Goal: Task Accomplishment & Management: Use online tool/utility

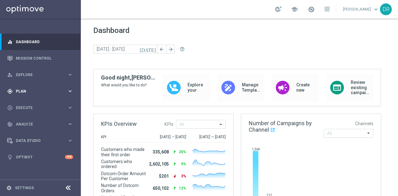
click at [47, 92] on span "Plan" at bounding box center [41, 92] width 51 height 4
click at [68, 123] on icon "keyboard_arrow_right" at bounding box center [70, 123] width 6 height 6
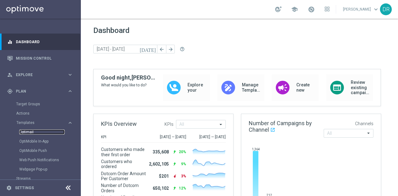
click at [28, 131] on link "Optimail" at bounding box center [41, 132] width 45 height 5
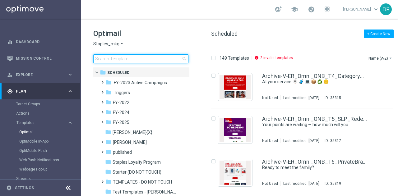
click at [146, 60] on input at bounding box center [140, 58] width 95 height 9
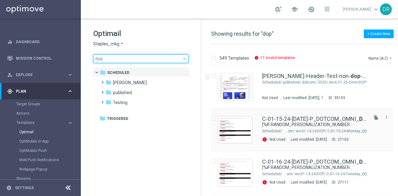
type input "dop"
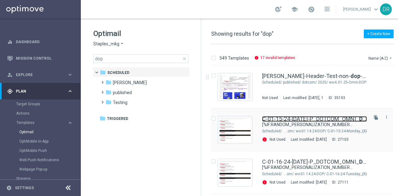
drag, startPoint x: 354, startPoint y: 100, endPoint x: 366, endPoint y: 100, distance: 11.8
click at [354, 116] on link "C-01-15-24-MONDAY-P_DOTCOM_OMNI_ DOP _{2}" at bounding box center [314, 119] width 105 height 6
click at [349, 116] on link "C-01-15-24-MONDAY-P_DOTCOM_OMNI_ DOP _{2}" at bounding box center [314, 119] width 105 height 6
click at [346, 116] on link "C-01-15-24-MONDAY-P_DOTCOM_OMNI_ DOP _{2}" at bounding box center [314, 119] width 105 height 6
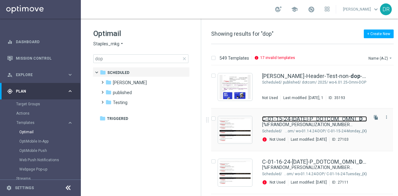
click at [346, 116] on link "C-01-15-24-MONDAY-P_DOTCOM_OMNI_ DOP _{2}" at bounding box center [314, 119] width 105 height 6
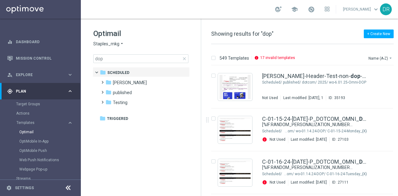
click at [384, 115] on icon "more_vert" at bounding box center [386, 117] width 5 height 5
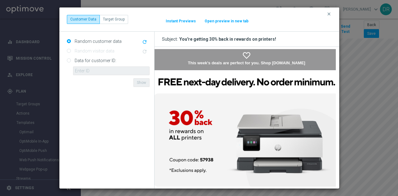
scroll to position [0, 1]
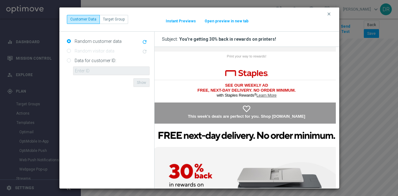
click at [233, 20] on button "Open preview in new tab" at bounding box center [226, 21] width 44 height 5
drag, startPoint x: 333, startPoint y: 13, endPoint x: 328, endPoint y: 14, distance: 5.4
click at [328, 14] on button "clear" at bounding box center [329, 14] width 7 height 6
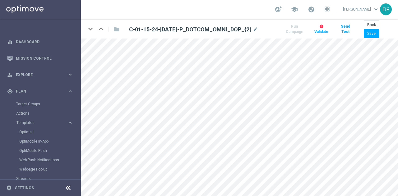
click at [328, 14] on div "school" at bounding box center [302, 9] width 54 height 11
click at [26, 132] on link "Optimail" at bounding box center [41, 132] width 45 height 5
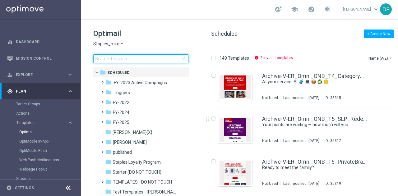
click at [144, 62] on input at bounding box center [140, 58] width 95 height 9
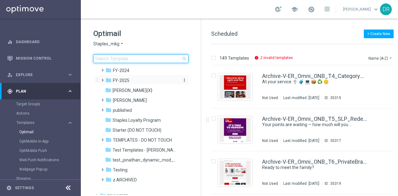
scroll to position [43, 0]
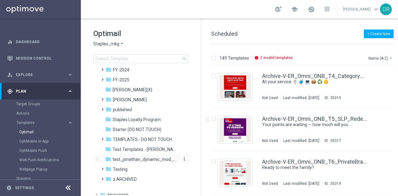
click at [154, 160] on span "test_jonathan_dynamic_mod_{X}" at bounding box center [145, 160] width 64 height 6
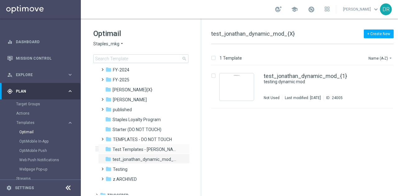
scroll to position [47, 0]
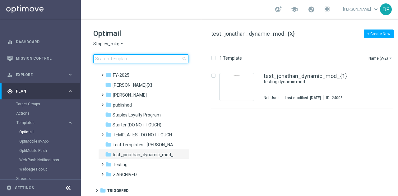
click at [140, 58] on input at bounding box center [140, 58] width 95 height 9
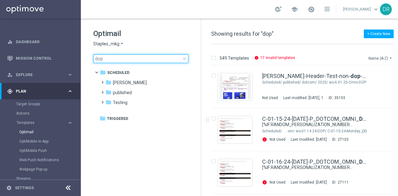
type input "dop"
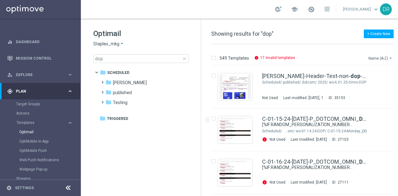
click at [391, 60] on icon "arrow_drop_down" at bounding box center [390, 58] width 5 height 5
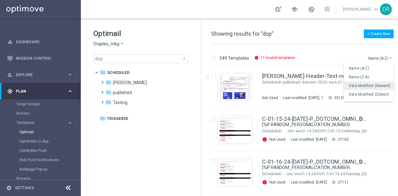
click at [375, 84] on span "Date Modified (Newest)" at bounding box center [370, 86] width 42 height 4
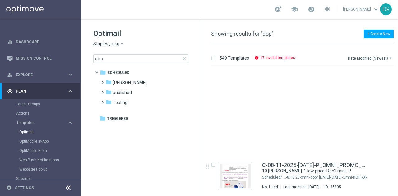
scroll to position [187, 0]
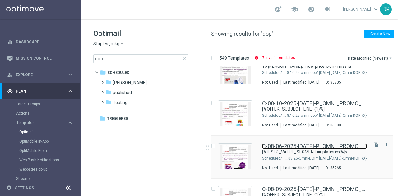
click at [292, 148] on link "C-08-06-2025-Wednesday-P_OMNI_PROMO_ DOP _{2}" at bounding box center [314, 147] width 105 height 6
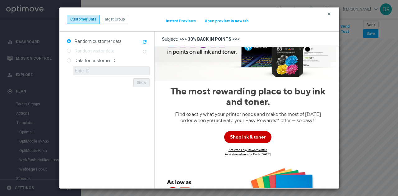
scroll to position [113, 0]
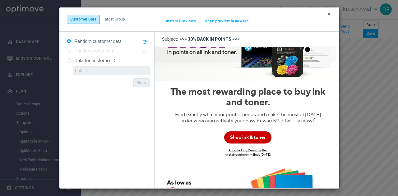
click at [147, 40] on icon "refresh" at bounding box center [145, 42] width 6 height 6
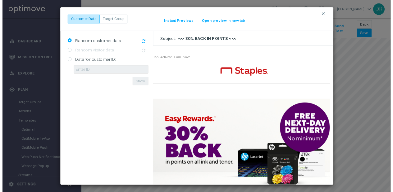
scroll to position [0, 0]
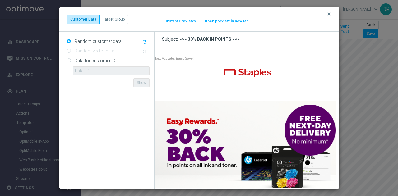
click at [325, 13] on div "clear Customer Data Target Group It might take a while... Instant Previews Open…" at bounding box center [199, 19] width 280 height 24
click at [327, 13] on icon "clear" at bounding box center [328, 14] width 5 height 5
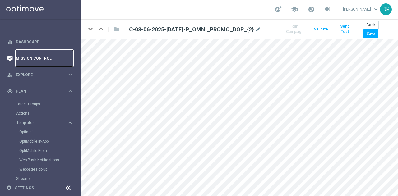
click at [43, 58] on link "Mission Control" at bounding box center [44, 58] width 57 height 16
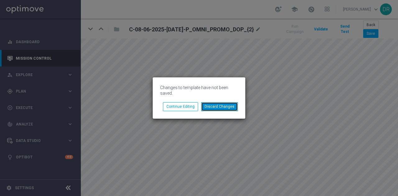
click at [223, 104] on button "Discard Changes" at bounding box center [219, 106] width 37 height 9
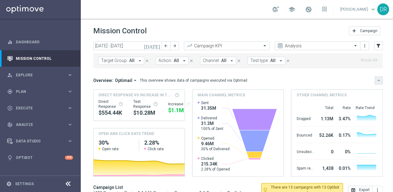
click at [377, 79] on icon "keyboard_arrow_down" at bounding box center [379, 80] width 4 height 4
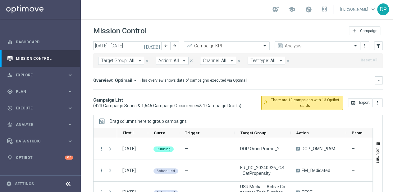
click at [278, 59] on icon "arrow_drop_down" at bounding box center [281, 61] width 6 height 6
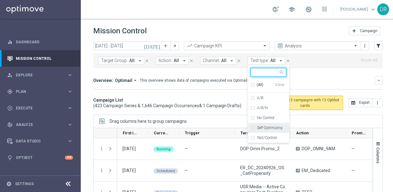
click at [252, 126] on div "Self-Optimizing" at bounding box center [268, 128] width 35 height 10
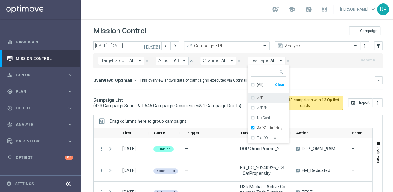
click at [308, 82] on div "Overview: Optimail arrow_drop_down This overview shows data of campaigns execut…" at bounding box center [234, 80] width 282 height 6
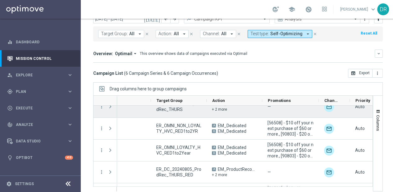
drag, startPoint x: 293, startPoint y: 98, endPoint x: 319, endPoint y: 109, distance: 28.4
click at [319, 109] on div "Action" at bounding box center [233, 143] width 280 height 96
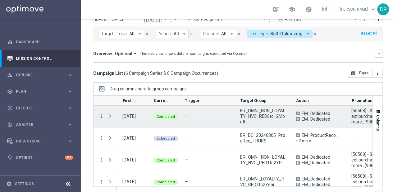
click at [103, 113] on icon "more_vert" at bounding box center [102, 116] width 6 height 6
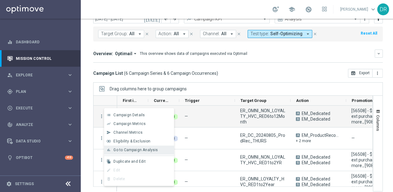
click at [137, 150] on span "Go to Campaign Analysis" at bounding box center [135, 149] width 44 height 4
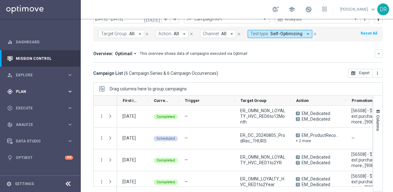
click at [70, 88] on icon "keyboard_arrow_right" at bounding box center [70, 91] width 6 height 6
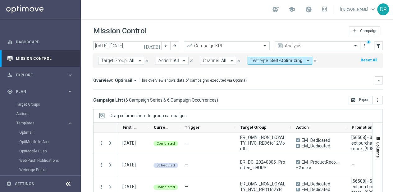
click at [299, 59] on button "Test type: Self-Optimizing arrow_drop_down" at bounding box center [280, 61] width 65 height 8
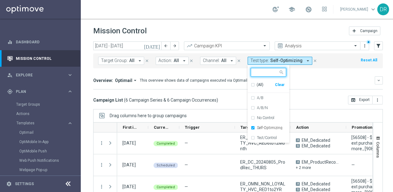
click at [0, 0] on div "Clear" at bounding box center [0, 0] width 0 height 0
click at [68, 185] on icon at bounding box center [67, 183] width 7 height 7
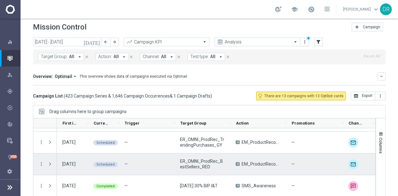
scroll to position [239, 0]
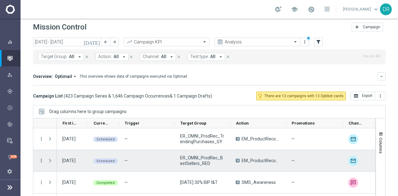
click at [39, 160] on icon "more_vert" at bounding box center [42, 161] width 6 height 6
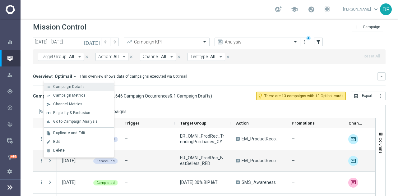
click at [75, 86] on span "Campaign Details" at bounding box center [68, 87] width 31 height 4
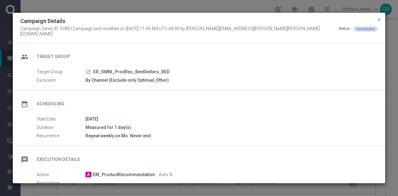
click at [91, 69] on div "launch ER_OMNI_ProdRec_BestSellers_RED" at bounding box center [230, 72] width 288 height 6
click at [89, 69] on icon "launch" at bounding box center [88, 71] width 5 height 5
click at [380, 21] on span "close" at bounding box center [379, 19] width 5 height 5
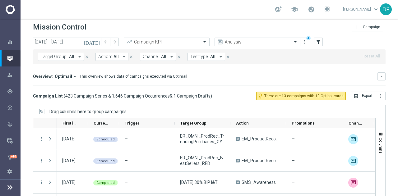
click at [74, 58] on button "Target Group: All arrow_drop_down" at bounding box center [61, 57] width 46 height 8
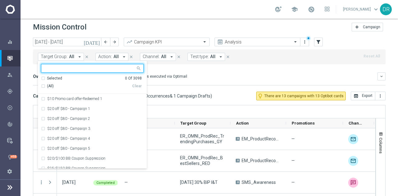
click at [67, 69] on input "text" at bounding box center [89, 68] width 91 height 5
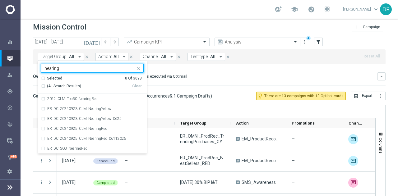
type input "nearing"
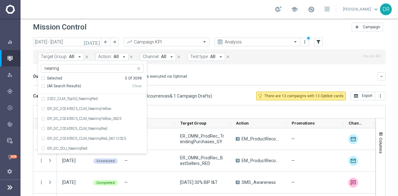
click at [211, 24] on div "Mission Control add Campaign" at bounding box center [209, 27] width 353 height 12
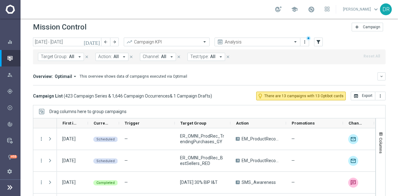
click at [80, 54] on icon "arrow_drop_down" at bounding box center [80, 57] width 6 height 6
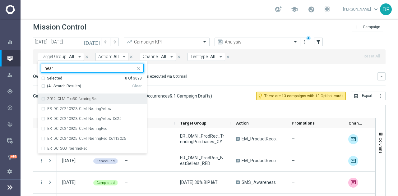
click at [84, 94] on div "2022_CLM_Top50_NearingRed" at bounding box center [92, 99] width 103 height 10
type input "near"
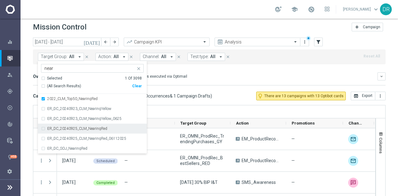
click at [78, 128] on label "ER_DC_20240925_CLM_NearingRed" at bounding box center [77, 129] width 60 height 4
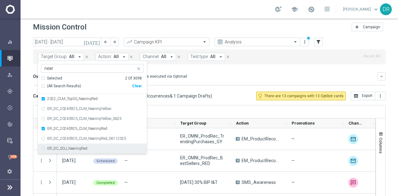
click at [67, 150] on label "ER_DC_SOJ_NearingRed" at bounding box center [67, 149] width 40 height 4
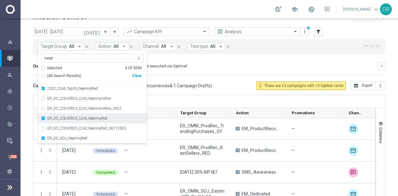
scroll to position [15, 0]
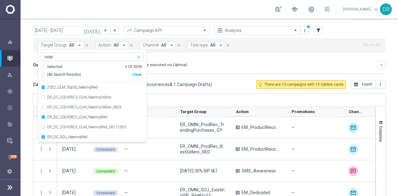
click at [210, 63] on div "Overview: Optimail arrow_drop_down This overview shows data of campaigns execut…" at bounding box center [205, 65] width 345 height 6
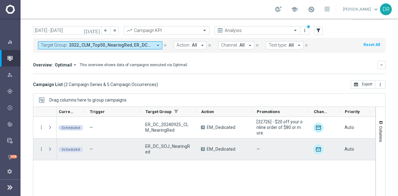
scroll to position [0, 7]
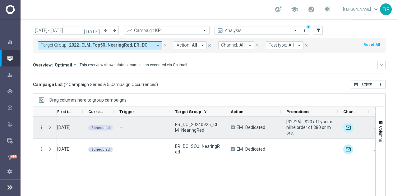
click at [42, 128] on icon "more_vert" at bounding box center [42, 128] width 6 height 6
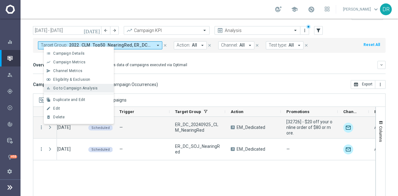
click at [72, 87] on span "Go to Campaign Analysis" at bounding box center [75, 88] width 44 height 4
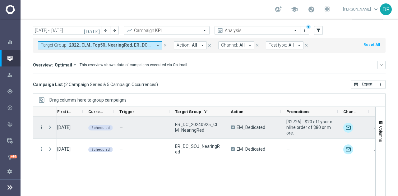
click at [40, 127] on icon "more_vert" at bounding box center [42, 128] width 6 height 6
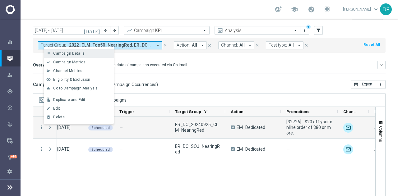
click at [87, 55] on div "Campaign Details" at bounding box center [82, 53] width 58 height 4
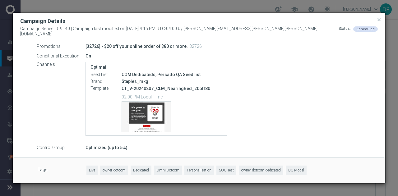
scroll to position [139, 0]
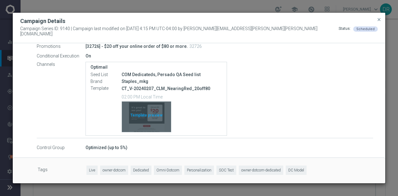
click at [142, 113] on div "Template preview" at bounding box center [146, 117] width 49 height 30
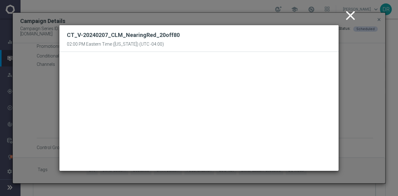
click at [347, 16] on icon "close" at bounding box center [351, 16] width 16 height 16
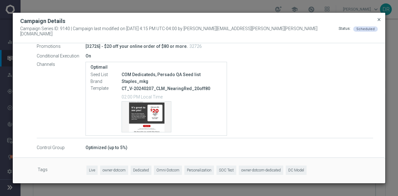
click at [378, 21] on span "close" at bounding box center [379, 19] width 5 height 5
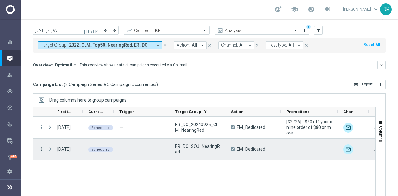
click at [39, 149] on icon "more_vert" at bounding box center [42, 149] width 6 height 6
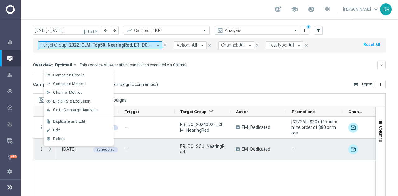
scroll to position [0, 0]
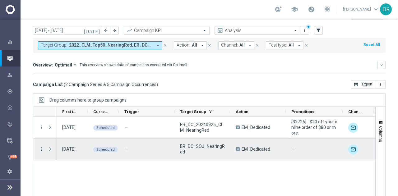
click at [40, 149] on icon "more_vert" at bounding box center [42, 149] width 6 height 6
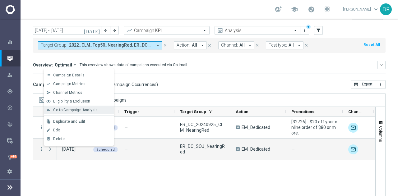
click at [67, 111] on span "Go to Campaign Analysis" at bounding box center [75, 110] width 44 height 4
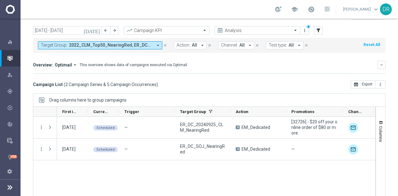
scroll to position [0, 1]
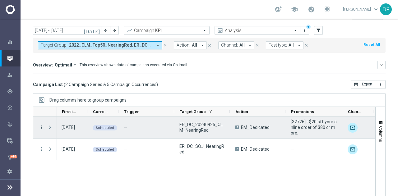
click at [39, 125] on icon "more_vert" at bounding box center [42, 128] width 6 height 6
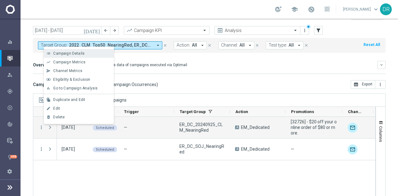
click at [81, 54] on span "Campaign Details" at bounding box center [68, 53] width 31 height 4
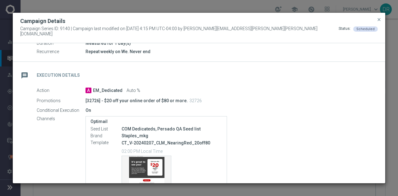
scroll to position [85, 0]
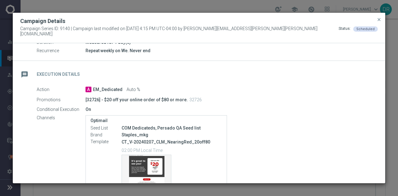
click at [132, 140] on p "CT_V-20240207_CLM_NearingRed_20off80" at bounding box center [172, 142] width 100 height 6
copy div "CT_V-20240207_CLM_NearingRed_20off80"
click at [379, 20] on span "close" at bounding box center [379, 19] width 5 height 5
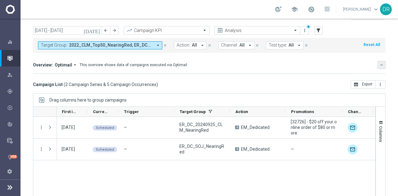
click at [380, 63] on button "keyboard_arrow_down" at bounding box center [381, 65] width 8 height 8
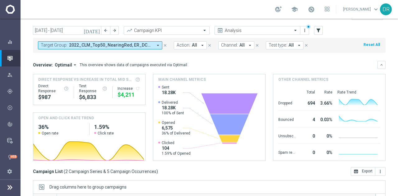
click at [73, 64] on icon "arrow_drop_down" at bounding box center [75, 65] width 6 height 6
click at [60, 74] on div "Analysis" at bounding box center [57, 75] width 15 height 6
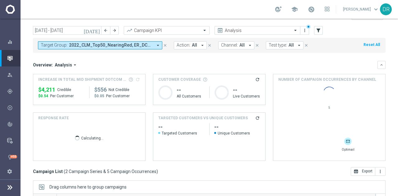
click at [155, 47] on button "Target Group: 2022_CLM_Top50_NearingRed, ER_DC_20240925_CLM_NearingRed, ER_DC_S…" at bounding box center [100, 45] width 124 height 8
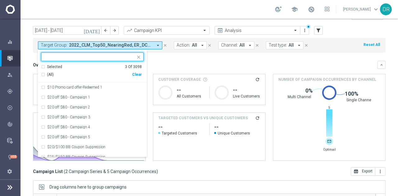
click at [0, 0] on div "Clear" at bounding box center [0, 0] width 0 height 0
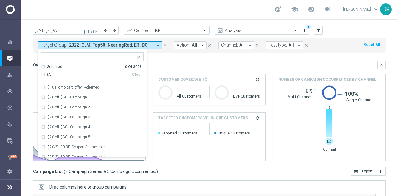
click at [170, 66] on div "Overview: Analysis arrow_drop_down" at bounding box center [205, 65] width 345 height 6
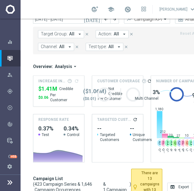
scroll to position [0, 21]
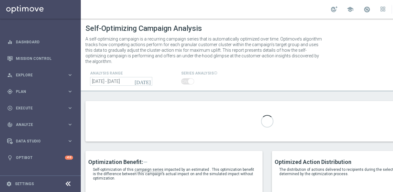
click at [67, 187] on icon at bounding box center [67, 183] width 7 height 7
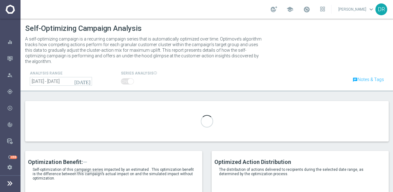
type input "EM_Dedicated"
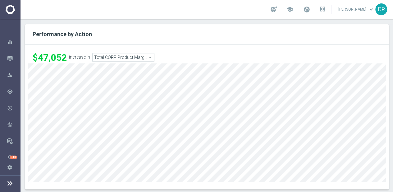
scroll to position [341, 0]
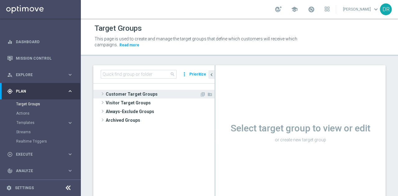
click at [105, 94] on span at bounding box center [103, 93] width 6 height 7
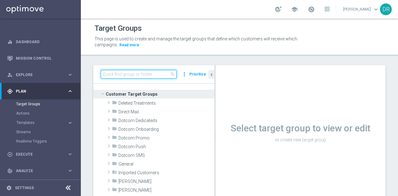
click at [115, 77] on input at bounding box center [139, 74] width 76 height 9
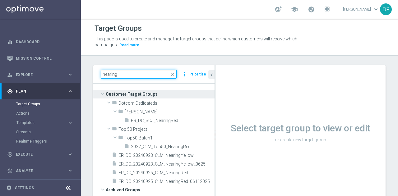
type input "nearing"
click at [150, 58] on div "Target Groups This page is used to create and manage the target groups that def…" at bounding box center [239, 108] width 317 height 178
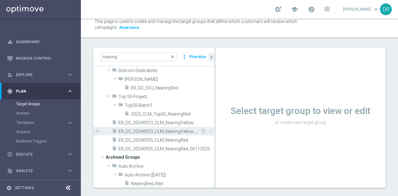
scroll to position [16, 0]
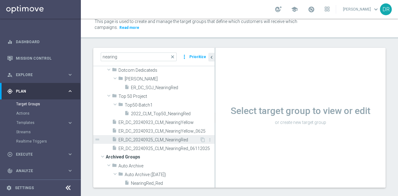
click at [169, 138] on span "ER_DC_20240925_CLM_NearingRed" at bounding box center [158, 139] width 81 height 5
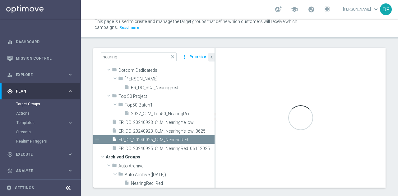
click at [67, 187] on icon at bounding box center [67, 187] width 7 height 7
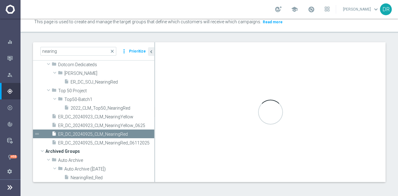
scroll to position [17, 0]
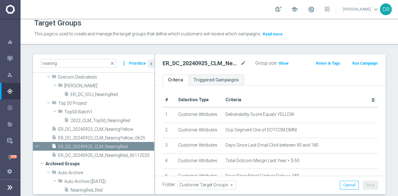
scroll to position [16, 0]
click at [16, 94] on div "Plan Target Groups Actions Templates keyboard_arrow_right" at bounding box center [10, 91] width 21 height 16
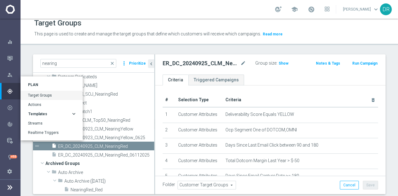
click at [73, 112] on icon "keyboard_arrow_right" at bounding box center [74, 114] width 6 height 6
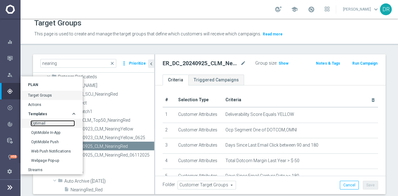
click at [37, 122] on link "Optimail" at bounding box center [52, 123] width 43 height 5
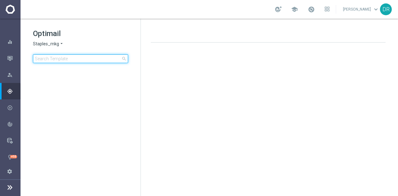
click at [86, 55] on input at bounding box center [80, 58] width 95 height 9
type input "CT_V-20240207_CLM_NearingRed_20off80"
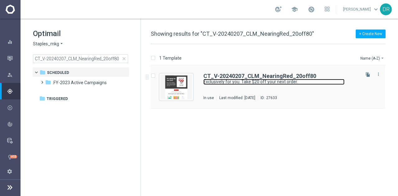
click at [225, 81] on link "Exclusively for you. Take $20 off your next order." at bounding box center [273, 82] width 141 height 6
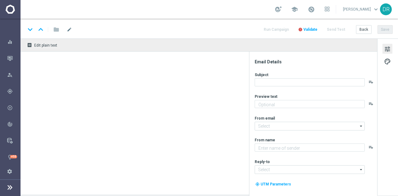
type textarea "See what's new online and in-store."
type input "staples@connected.staples.com"
type textarea "Staples"
type input "info@staples.com"
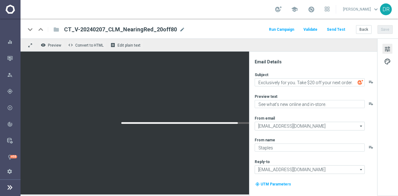
click at [51, 41] on div "remove_red_eye Preview code Convert to HTML receipt Edit plain text" at bounding box center [199, 45] width 357 height 13
click at [53, 46] on span "Preview" at bounding box center [54, 45] width 13 height 4
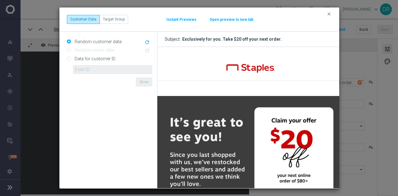
click at [235, 18] on button "Open preview in new tab" at bounding box center [231, 19] width 44 height 5
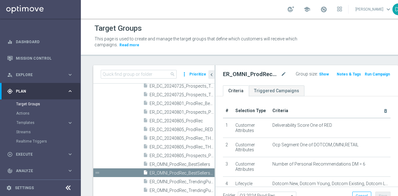
click at [64, 189] on div at bounding box center [68, 188] width 12 height 10
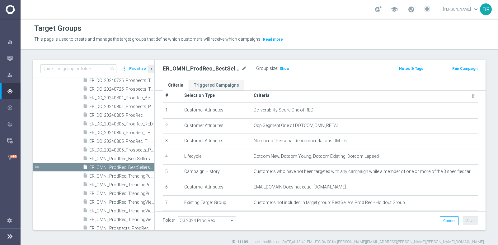
scroll to position [9, 0]
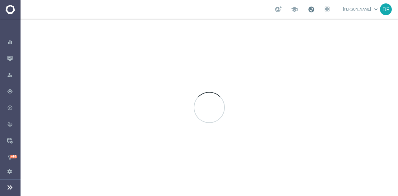
click at [315, 10] on span at bounding box center [311, 9] width 7 height 7
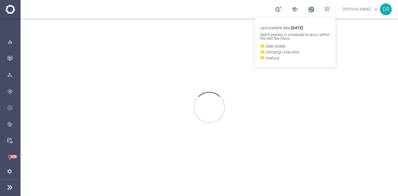
click at [315, 10] on span at bounding box center [311, 9] width 7 height 7
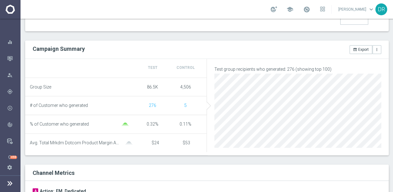
scroll to position [195, 0]
click at [52, 172] on div "Channel Metrics" at bounding box center [209, 172] width 362 height 8
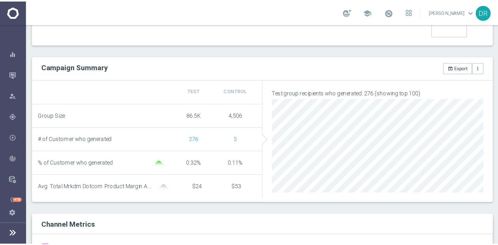
scroll to position [191, 0]
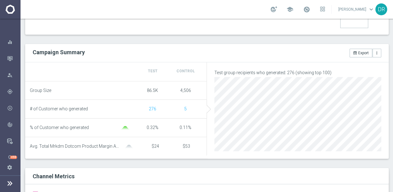
drag, startPoint x: 138, startPoint y: 97, endPoint x: 197, endPoint y: 10, distance: 105.2
click at [197, 10] on div "school [PERSON_NAME] keyboard_arrow_down DR" at bounding box center [207, 9] width 373 height 19
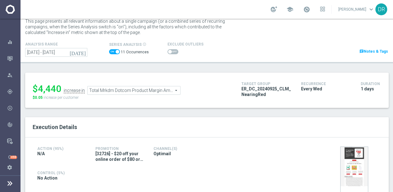
scroll to position [18, 0]
click at [175, 90] on span "Total Mrkdm Dotcom Product Margin Amount" at bounding box center [134, 90] width 93 height 8
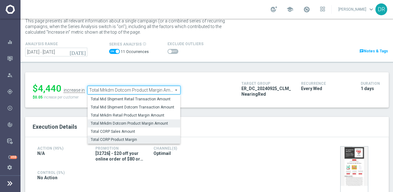
click at [130, 138] on span "Total CORP Product Margin" at bounding box center [134, 139] width 86 height 5
type input "Total CORP Product Margin"
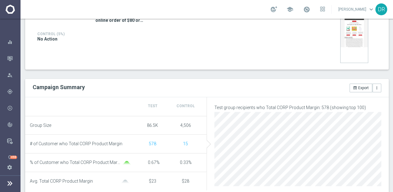
scroll to position [192, 0]
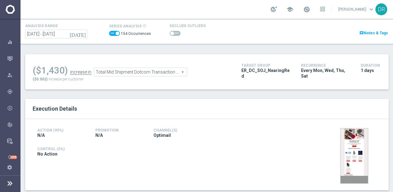
scroll to position [35, 0]
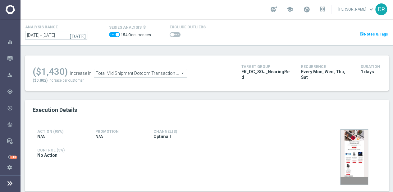
click at [186, 74] on span "Total Mid Shipment Dotcom Transaction Amount" at bounding box center [140, 73] width 93 height 8
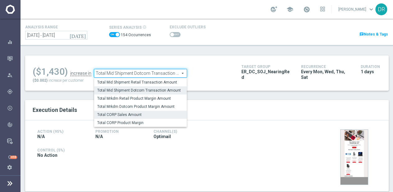
click at [140, 116] on span "Total CORP Sales Amount" at bounding box center [140, 114] width 86 height 5
type input "Total CORP Sales Amount"
